Goal: Task Accomplishment & Management: Use online tool/utility

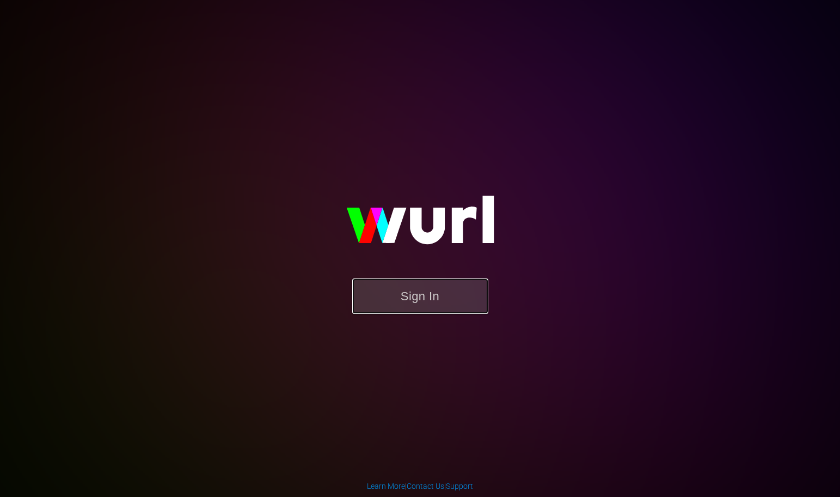
click at [401, 295] on button "Sign In" at bounding box center [420, 295] width 136 height 35
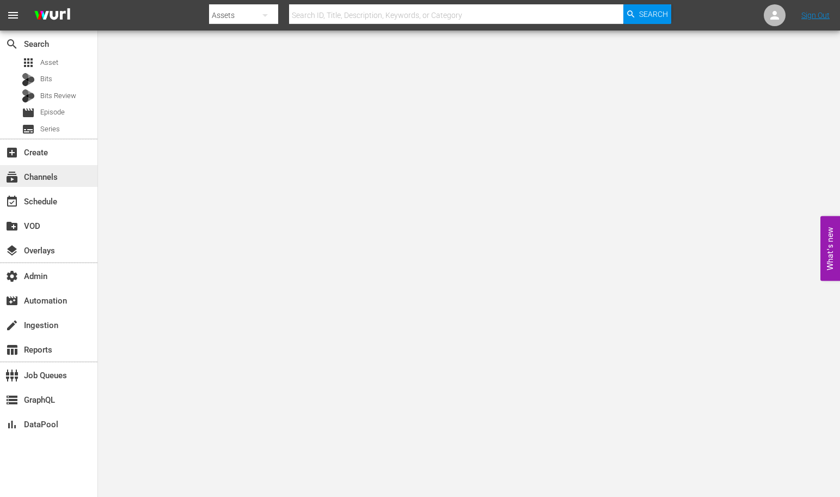
click at [41, 180] on div "subscriptions Channels" at bounding box center [30, 175] width 61 height 10
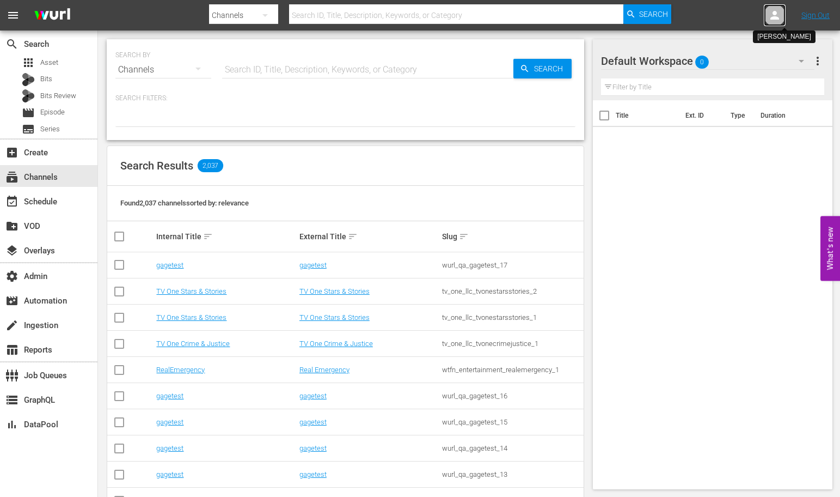
click at [775, 9] on icon at bounding box center [774, 15] width 13 height 13
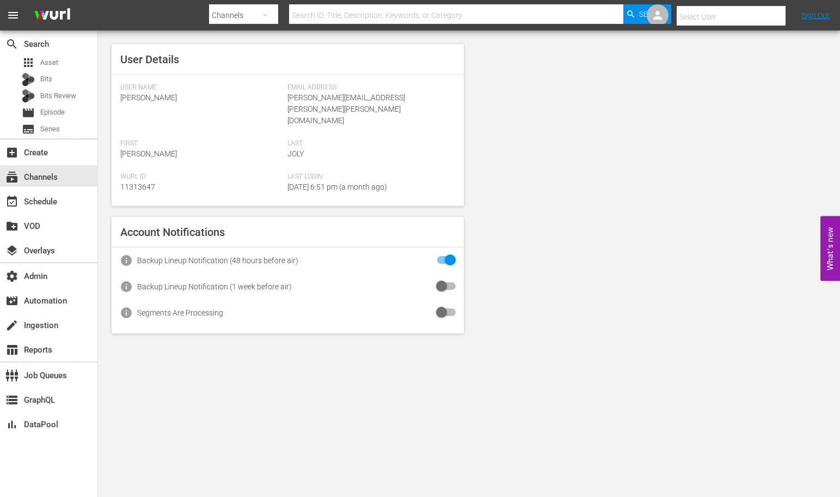
click at [688, 18] on input "text" at bounding box center [746, 17] width 139 height 26
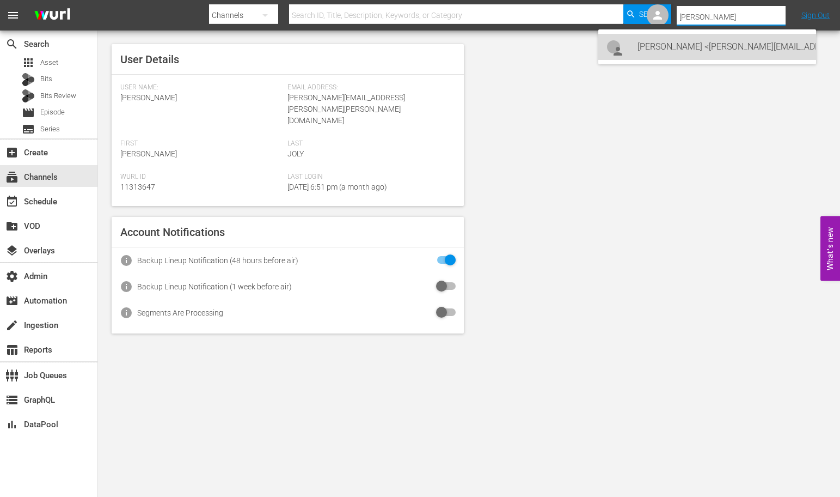
click at [694, 53] on div "Elijah Parris <Elijah@laughoutloud.com>" at bounding box center [723, 47] width 170 height 26
type input "Elijah Parris (11313255)"
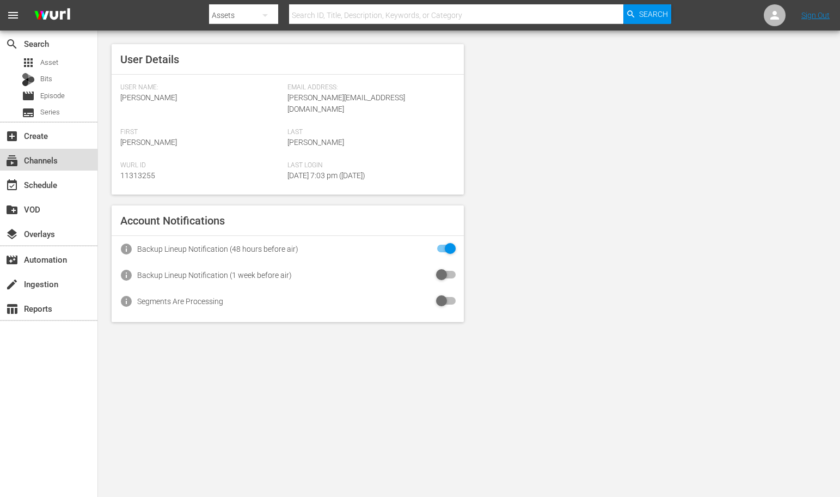
click at [30, 160] on div "subscriptions Channels" at bounding box center [30, 159] width 61 height 10
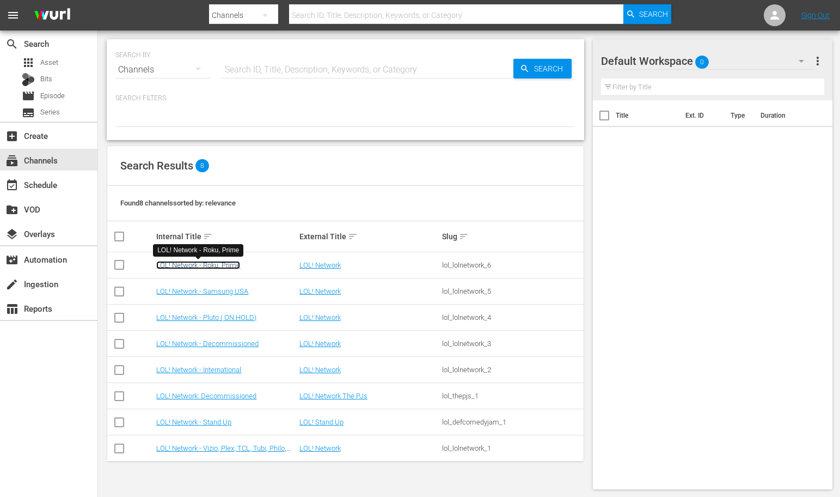
click at [188, 263] on link "LOL! Network - Roku, Prime" at bounding box center [198, 265] width 84 height 8
click at [337, 266] on link "LOL! Network" at bounding box center [320, 265] width 41 height 8
click at [181, 265] on link "LOL! Network - Roku, Prime" at bounding box center [198, 265] width 84 height 8
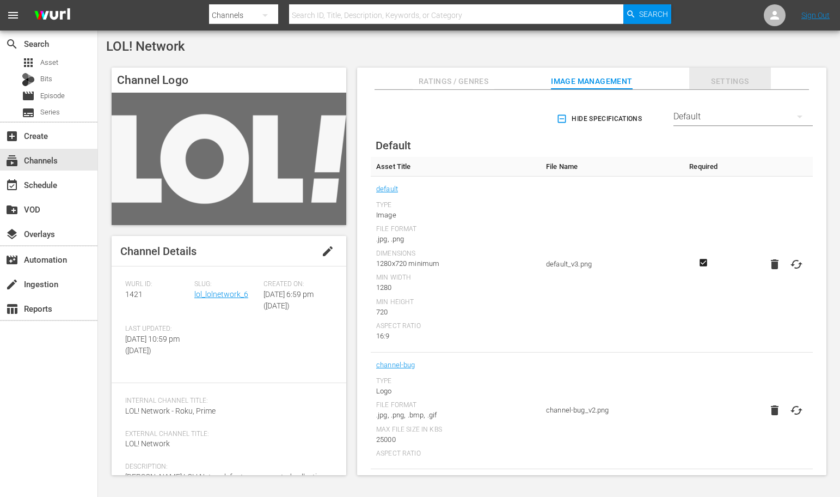
click at [735, 87] on span "Settings" at bounding box center [731, 82] width 82 height 14
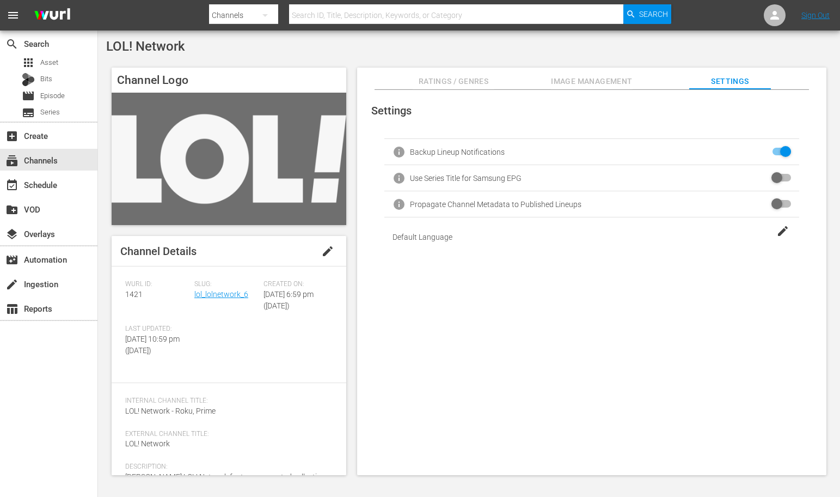
click at [428, 79] on span "Ratings / Genres" at bounding box center [454, 82] width 82 height 14
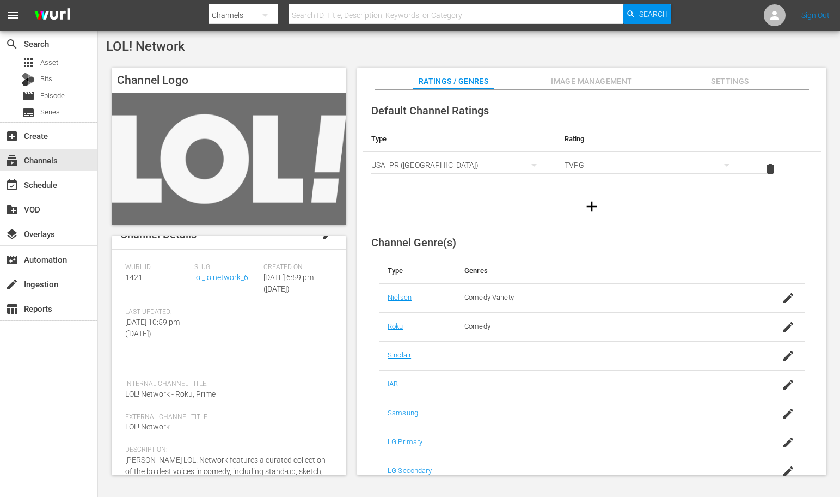
scroll to position [66, 0]
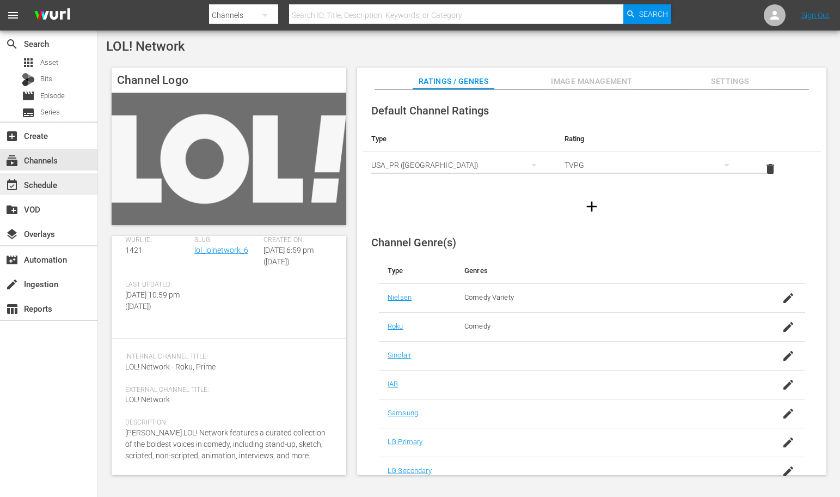
click at [50, 180] on div "event_available Schedule" at bounding box center [30, 183] width 61 height 10
